Goal: Check status: Check status

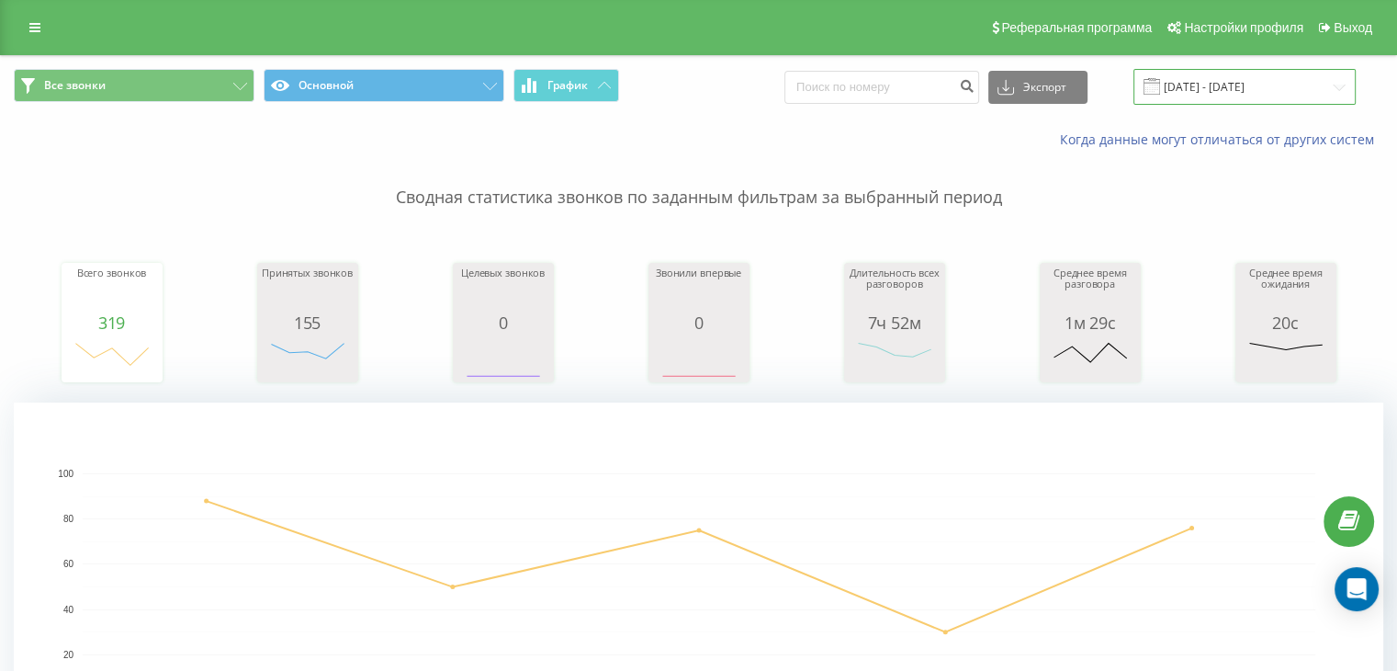
click at [1341, 85] on input "[DATE] - [DATE]" at bounding box center [1245, 87] width 222 height 36
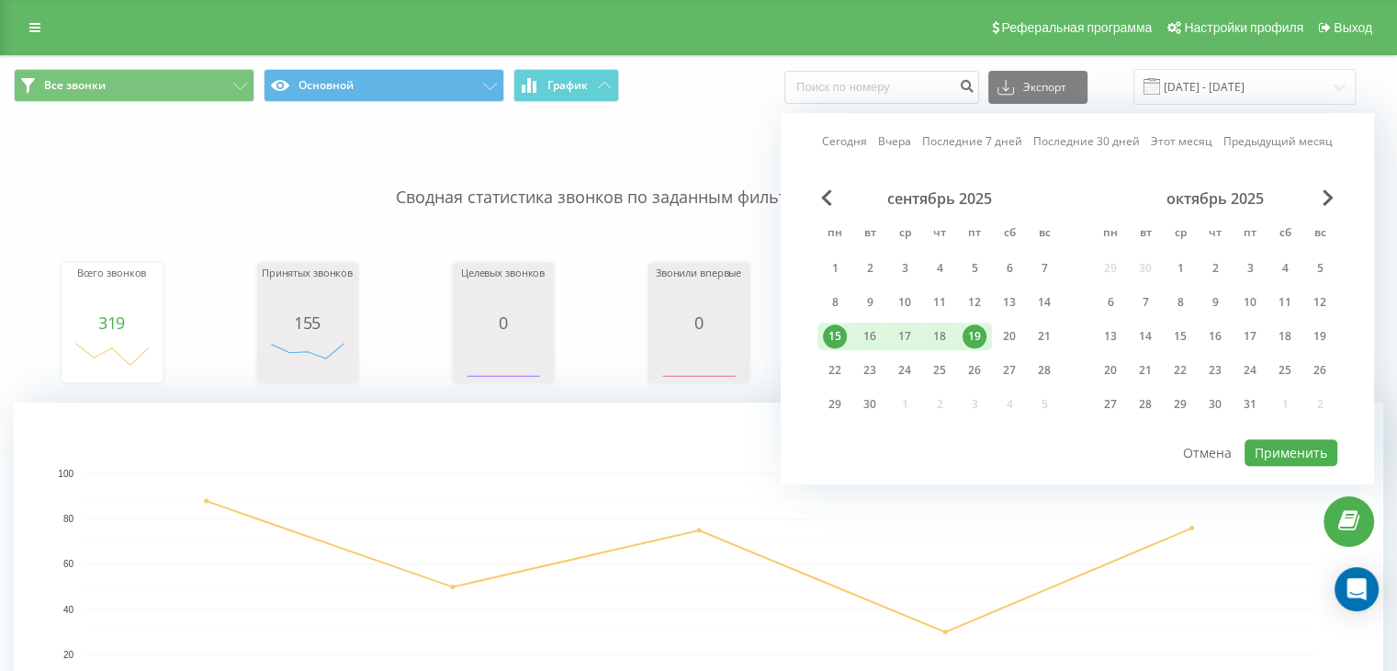
click at [978, 337] on div "19" at bounding box center [975, 336] width 24 height 24
click at [1282, 446] on button "Применить" at bounding box center [1291, 452] width 93 height 27
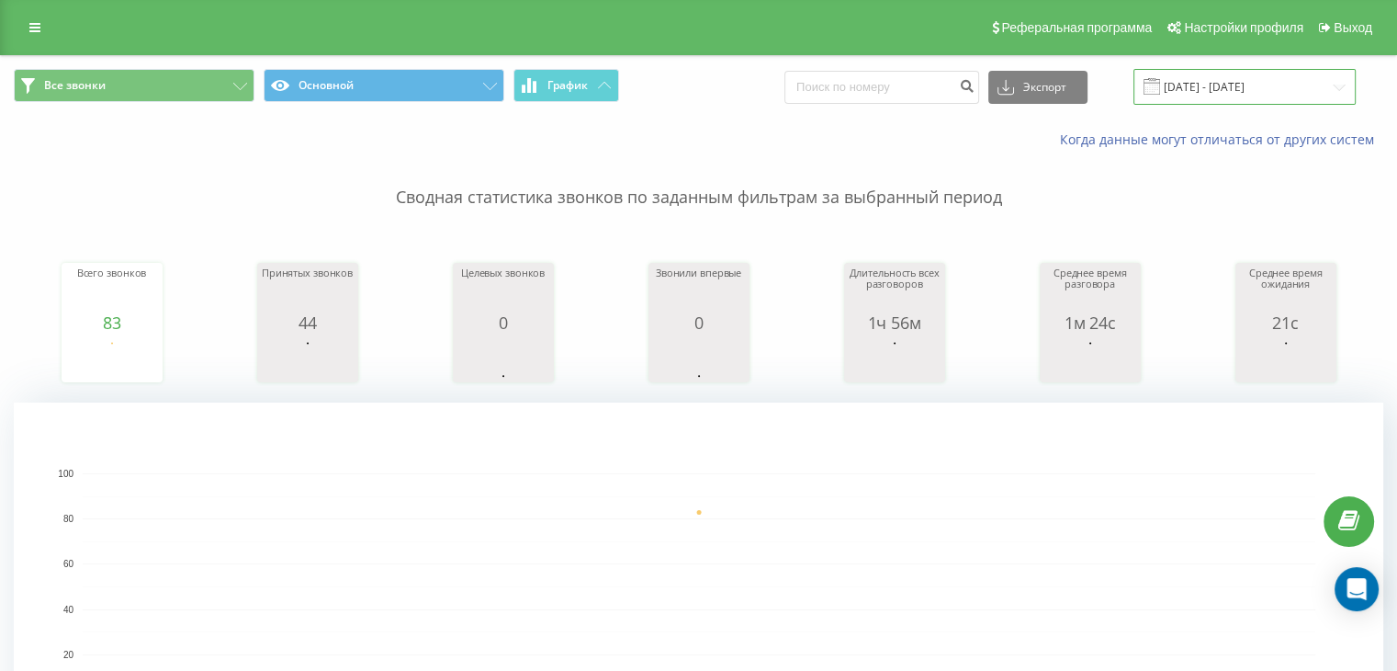
click at [1338, 85] on input "[DATE] - [DATE]" at bounding box center [1245, 87] width 222 height 36
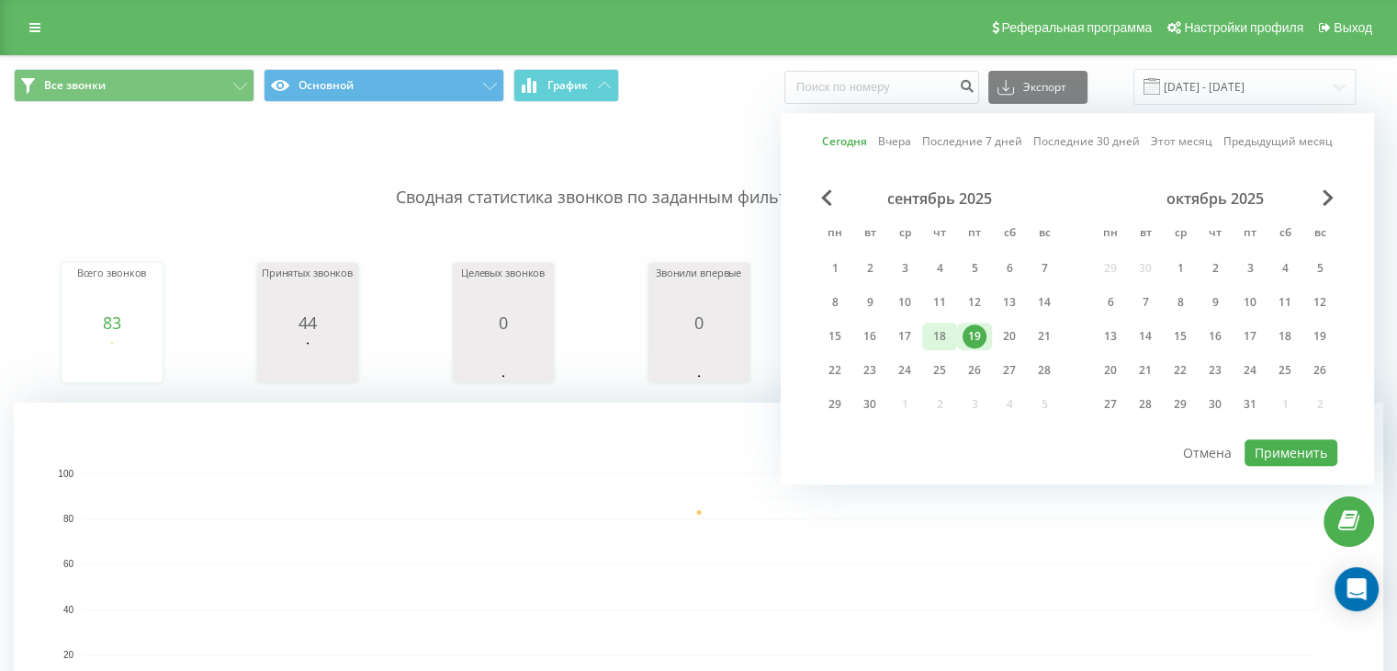
click at [941, 338] on div "18" at bounding box center [940, 336] width 24 height 24
click at [1260, 442] on button "Применить" at bounding box center [1291, 452] width 93 height 27
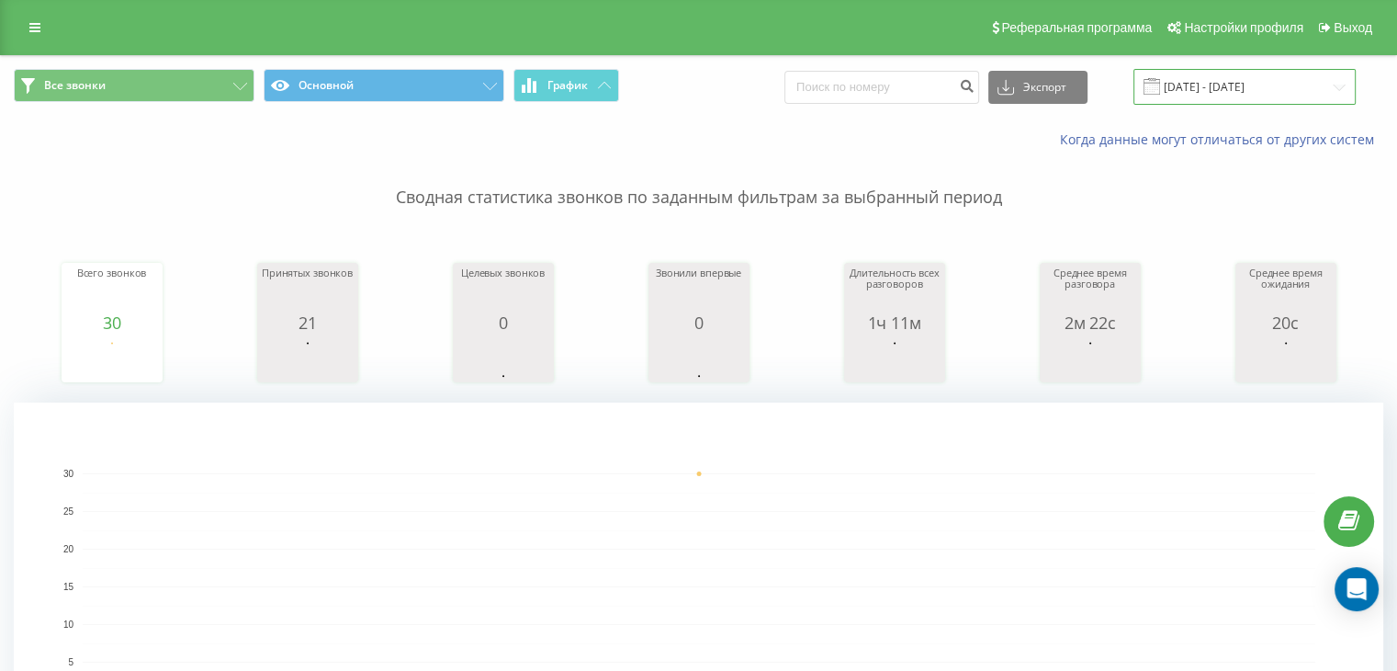
click at [1259, 91] on input "[DATE] - [DATE]" at bounding box center [1245, 87] width 222 height 36
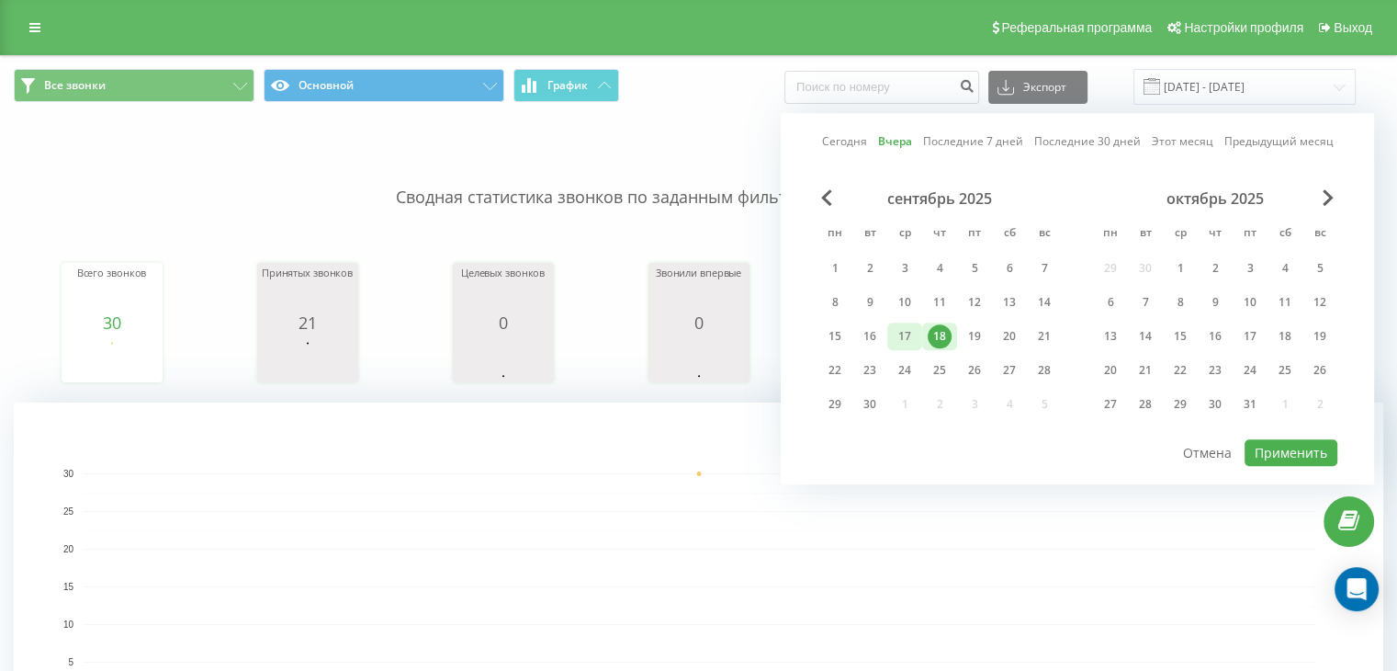
click at [907, 332] on div "17" at bounding box center [905, 336] width 24 height 24
click at [1284, 457] on button "Применить" at bounding box center [1291, 452] width 93 height 27
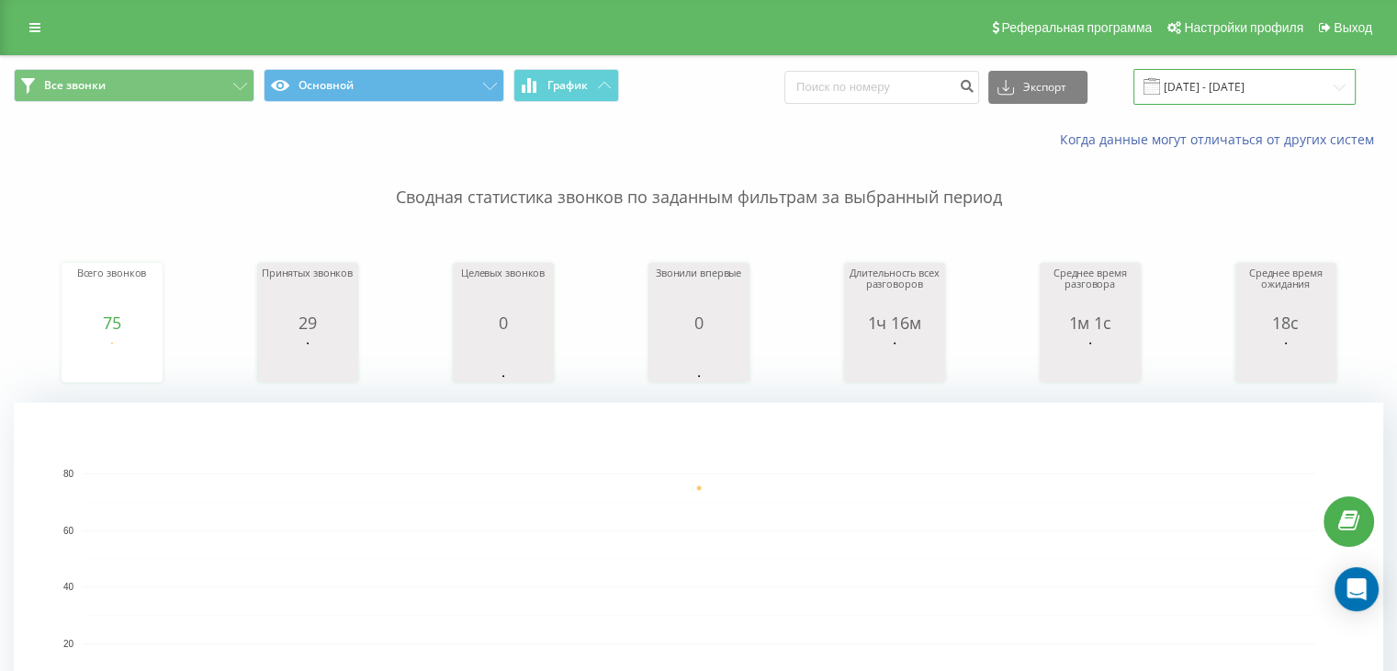
click at [1319, 89] on input "[DATE] - [DATE]" at bounding box center [1245, 87] width 222 height 36
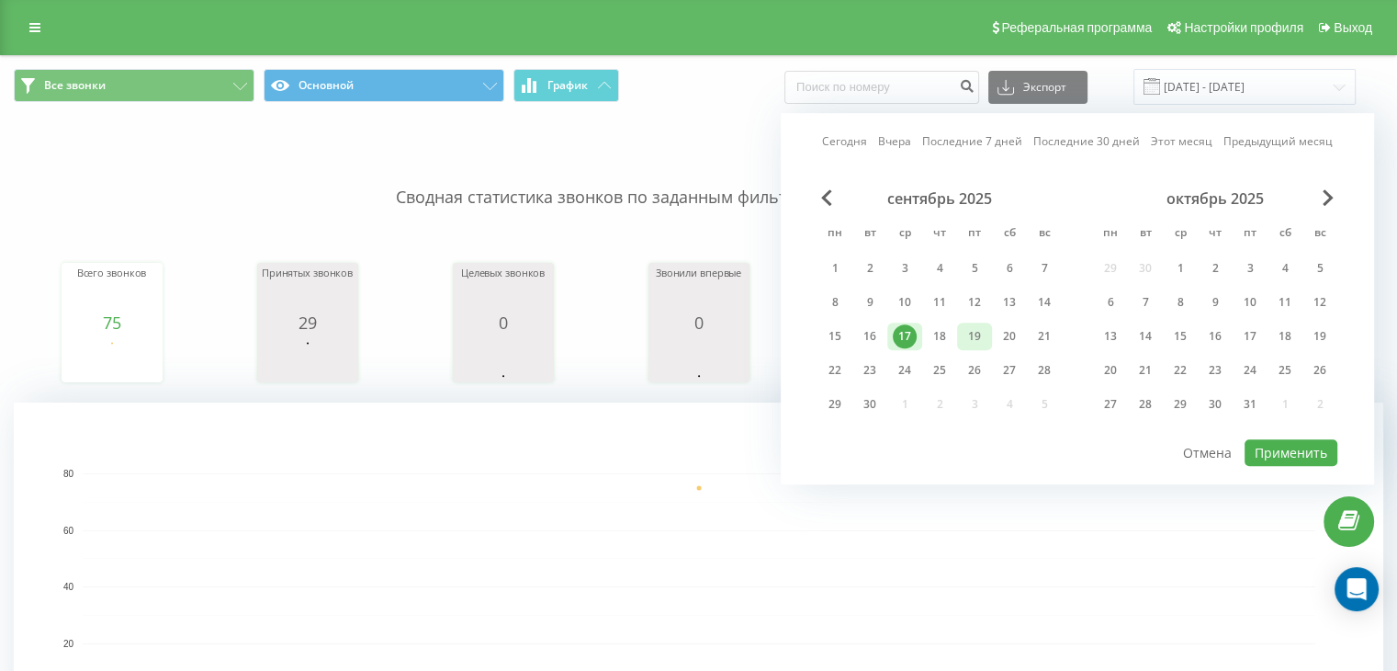
click at [977, 337] on div "19" at bounding box center [975, 336] width 24 height 24
click at [1312, 449] on button "Применить" at bounding box center [1291, 452] width 93 height 27
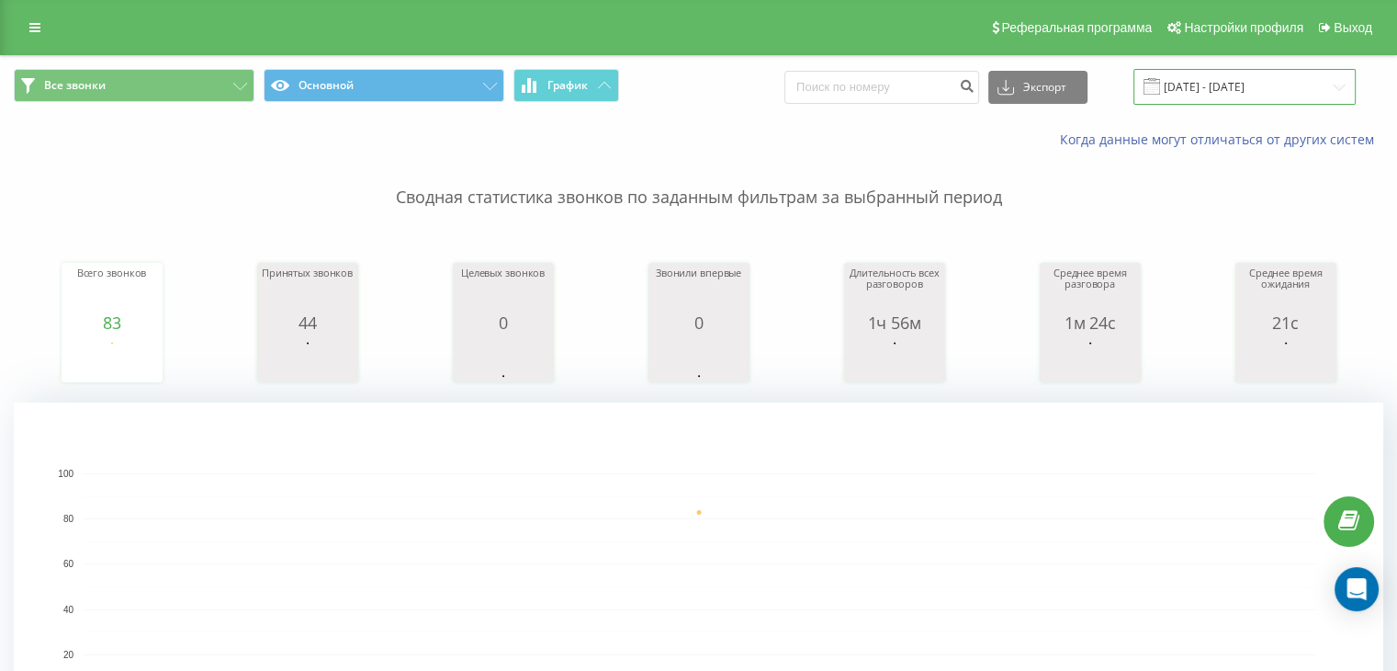
click at [1343, 89] on input "[DATE] - [DATE]" at bounding box center [1245, 87] width 222 height 36
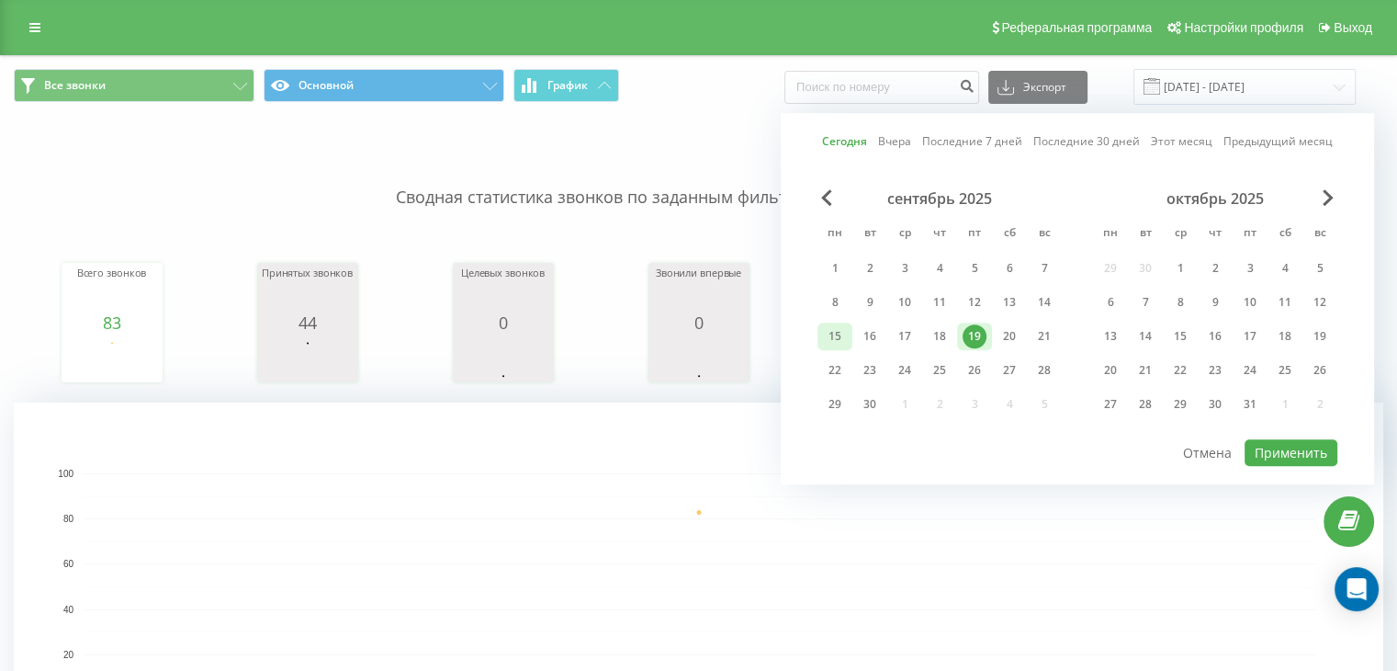
drag, startPoint x: 841, startPoint y: 333, endPoint x: 851, endPoint y: 333, distance: 9.2
click at [841, 334] on div "15" at bounding box center [835, 336] width 24 height 24
click at [967, 328] on div "19" at bounding box center [975, 336] width 24 height 24
click at [1289, 453] on button "Применить" at bounding box center [1291, 452] width 93 height 27
type input "[DATE] - [DATE]"
